Goal: Register for event/course

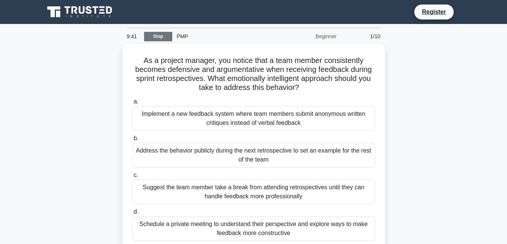
click at [163, 38] on link "Stop" at bounding box center [158, 36] width 28 height 9
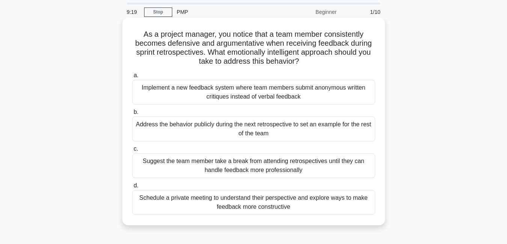
scroll to position [38, 0]
